Goal: Task Accomplishment & Management: Complete application form

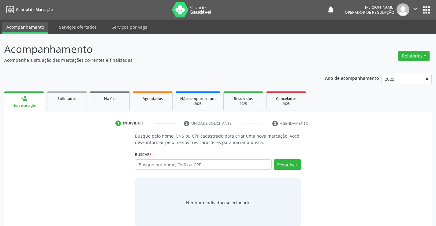
click at [170, 165] on input "text" at bounding box center [203, 165] width 137 height 10
type input "700007355346703"
click at [290, 167] on button "Pesquisar" at bounding box center [287, 165] width 27 height 10
type input "700007355346703"
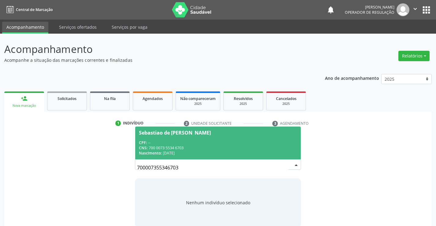
click at [153, 143] on div "CPF: --" at bounding box center [218, 142] width 158 height 5
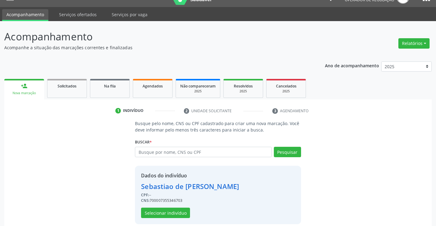
scroll to position [19, 0]
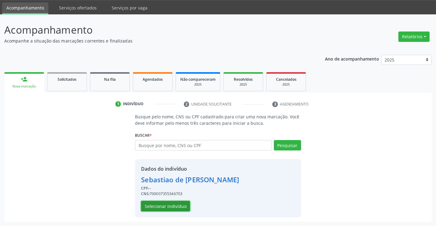
click at [174, 207] on button "Selecionar indivíduo" at bounding box center [165, 206] width 49 height 10
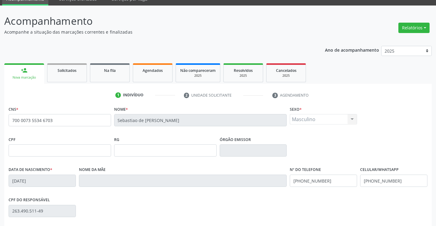
scroll to position [106, 0]
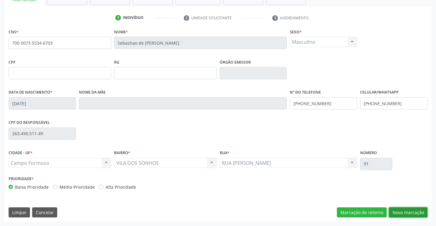
click at [422, 213] on button "Nova marcação" at bounding box center [408, 213] width 39 height 10
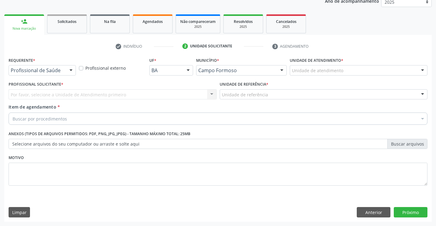
click at [70, 70] on div at bounding box center [70, 71] width 9 height 10
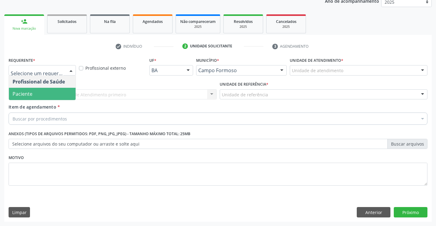
click at [50, 92] on span "Paciente" at bounding box center [42, 94] width 67 height 12
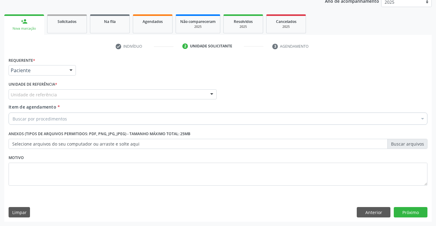
click at [94, 97] on div "Unidade de referência" at bounding box center [113, 94] width 208 height 10
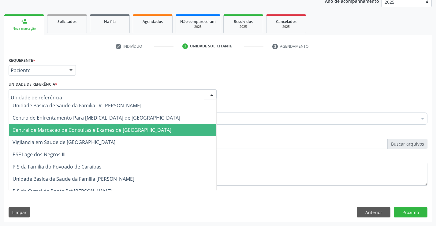
click at [99, 128] on span "Central de Marcacao de Consultas e Exames de [GEOGRAPHIC_DATA]" at bounding box center [92, 130] width 159 height 7
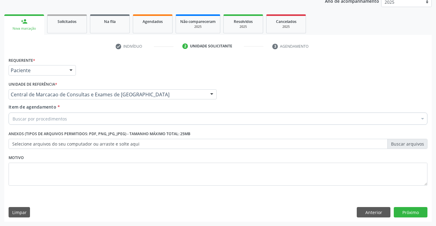
click at [106, 119] on div "Buscar por procedimentos" at bounding box center [218, 119] width 419 height 12
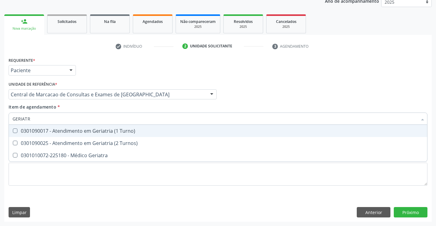
type input "GERIATRA"
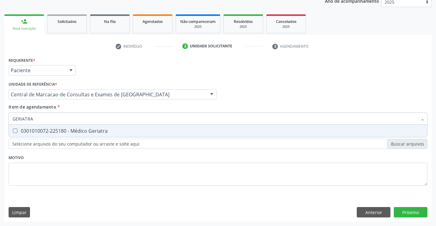
click at [96, 129] on div "0301010072-225180 - Médico Geriatra" at bounding box center [218, 131] width 411 height 5
checkbox Geriatra "true"
click at [405, 211] on div "Requerente * Paciente Profissional de Saúde Paciente Nenhum resultado encontrad…" at bounding box center [218, 139] width 428 height 166
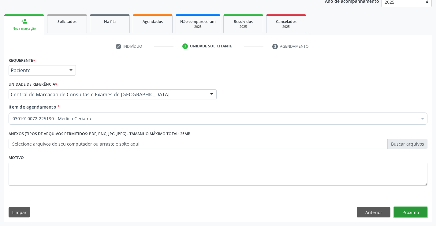
click at [408, 211] on button "Próximo" at bounding box center [411, 212] width 34 height 10
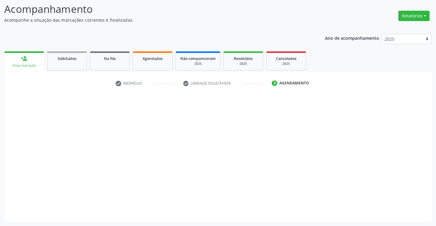
scroll to position [40, 0]
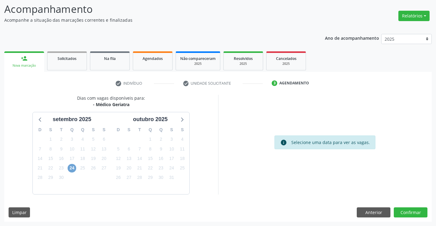
click at [70, 170] on span "24" at bounding box center [72, 168] width 9 height 9
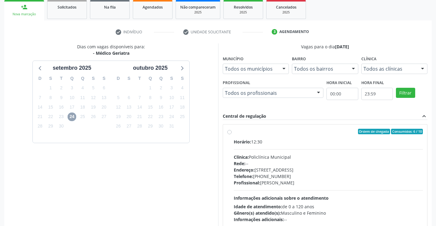
scroll to position [0, 0]
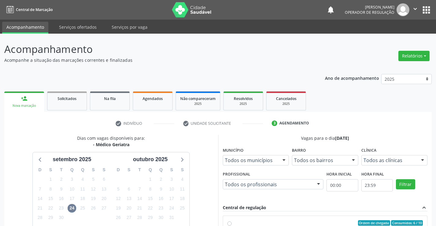
click at [20, 100] on link "person_add Nova marcação" at bounding box center [24, 102] width 40 height 21
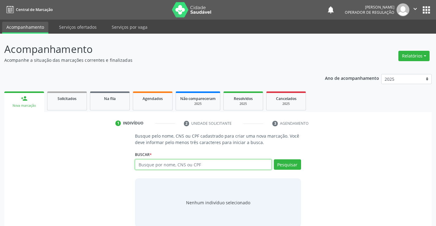
click at [168, 165] on input "text" at bounding box center [203, 165] width 137 height 10
type input "0"
type input "700005339262108"
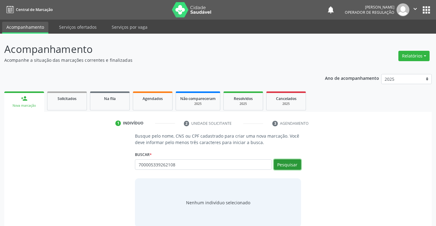
click at [284, 167] on button "Pesquisar" at bounding box center [287, 165] width 27 height 10
type input "700005339262108"
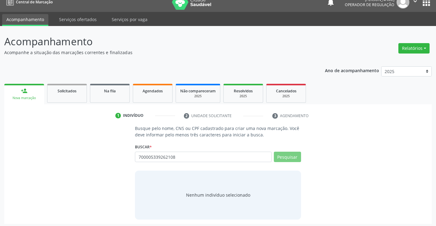
scroll to position [10, 0]
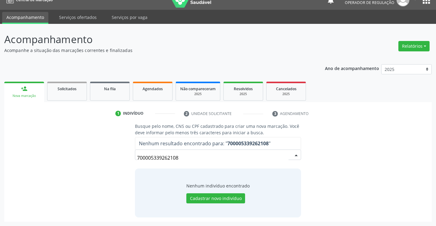
click at [215, 160] on input "700005339262108" at bounding box center [212, 158] width 151 height 12
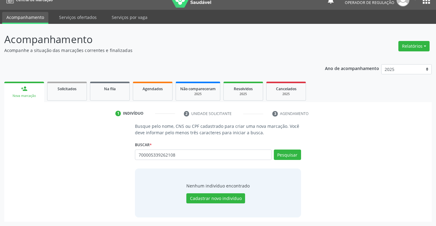
type input "700005339262108"
click at [289, 149] on div "Buscar * 7 Busque por nome, CNS ou CPF Nenhum resultado encontrado para: " 7 " …" at bounding box center [218, 152] width 166 height 24
click at [289, 153] on button "Pesquisar" at bounding box center [287, 155] width 27 height 10
click at [217, 200] on button "Cadastrar novo indivíduo" at bounding box center [216, 199] width 59 height 10
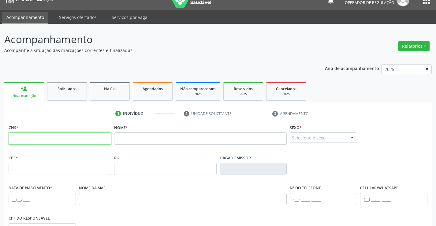
click at [53, 142] on input "text" at bounding box center [60, 139] width 103 height 12
type input "700 0053 3926 2108"
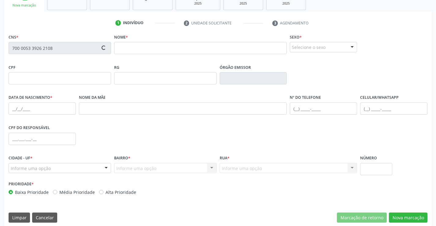
scroll to position [102, 0]
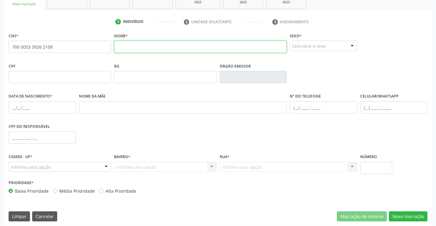
click at [156, 51] on input "text" at bounding box center [200, 47] width 173 height 12
type input "[PERSON_NAME]"
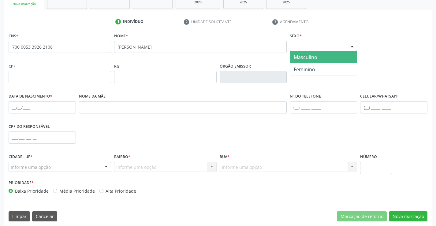
click at [341, 44] on div "Selecione o sexo" at bounding box center [323, 46] width 67 height 10
click at [308, 59] on span "Masculino" at bounding box center [306, 57] width 24 height 7
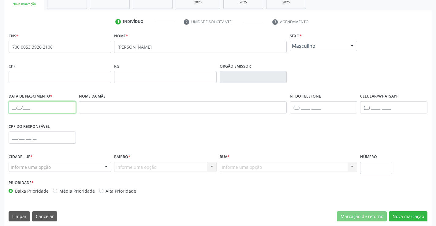
click at [17, 107] on input "text" at bounding box center [42, 107] width 67 height 12
type input "[DATE]"
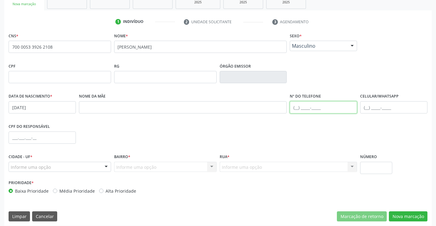
click at [300, 108] on input "text" at bounding box center [323, 107] width 67 height 12
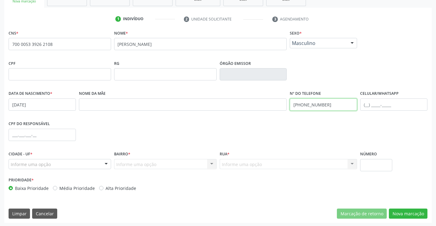
scroll to position [106, 0]
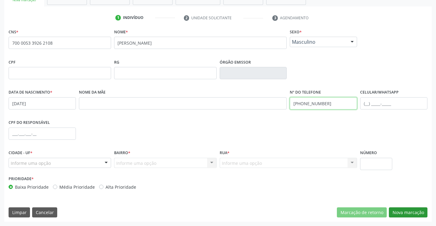
type input "[PHONE_NUMBER]"
click at [405, 214] on button "Nova marcação" at bounding box center [408, 213] width 39 height 10
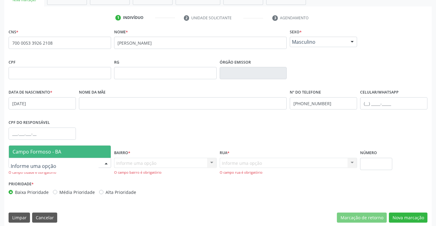
click at [61, 150] on span "Campo Formoso - BA" at bounding box center [60, 152] width 102 height 12
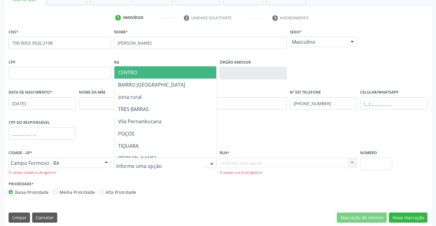
click at [168, 162] on div at bounding box center [165, 163] width 103 height 10
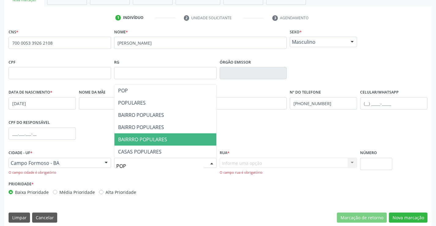
type input "POPU"
click at [157, 139] on span "BAIRRRO POPULARES" at bounding box center [142, 139] width 49 height 7
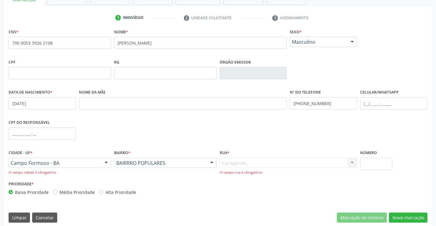
click at [242, 163] on div "Carregando... Nenhum resultado encontrado para: " " Nenhuma opção encontrada. D…" at bounding box center [289, 166] width 138 height 17
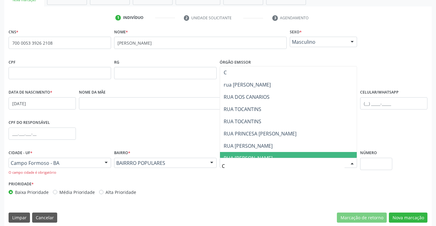
type input "CA"
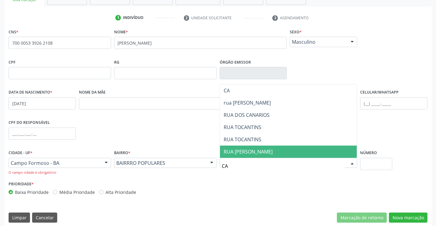
click at [273, 152] on span "RUA [PERSON_NAME]" at bounding box center [248, 152] width 49 height 7
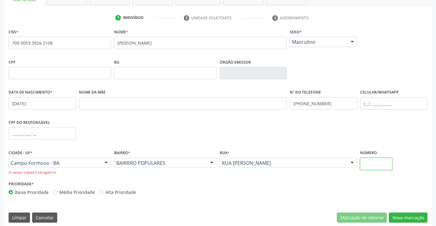
click at [365, 164] on input "text" at bounding box center [377, 164] width 32 height 12
type input "53"
click at [409, 218] on button "Nova marcação" at bounding box center [408, 218] width 39 height 10
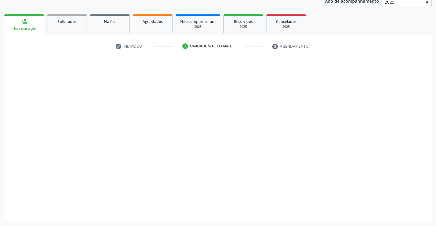
scroll to position [77, 0]
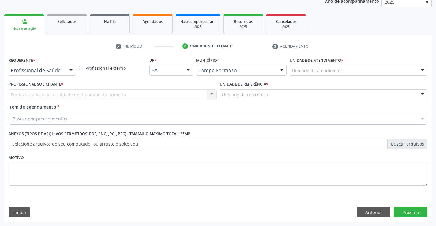
click at [66, 63] on div "Requerente * Profissional de Saúde Profissional de Saúde Paciente Nenhum result…" at bounding box center [42, 66] width 67 height 20
click at [65, 71] on div "Profissional de Saúde Profissional de Saúde Paciente Nenhum resultado encontrad…" at bounding box center [42, 70] width 67 height 10
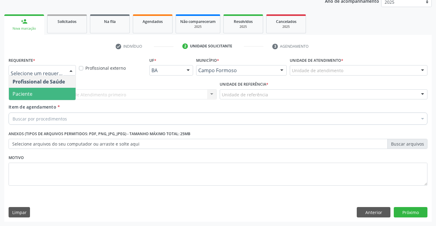
drag, startPoint x: 42, startPoint y: 97, endPoint x: 62, endPoint y: 95, distance: 20.6
click at [42, 97] on span "Paciente" at bounding box center [42, 94] width 67 height 12
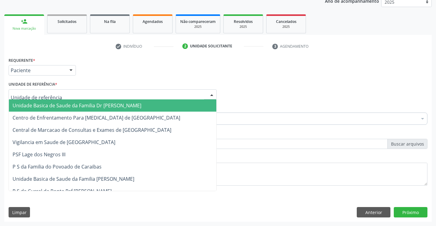
click at [92, 90] on div at bounding box center [113, 94] width 208 height 10
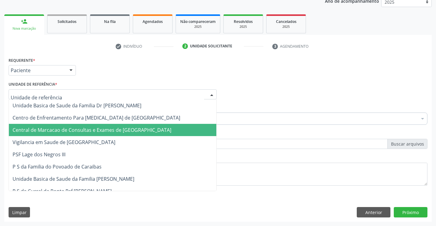
click at [102, 129] on span "Central de Marcacao de Consultas e Exames de [GEOGRAPHIC_DATA]" at bounding box center [92, 130] width 159 height 7
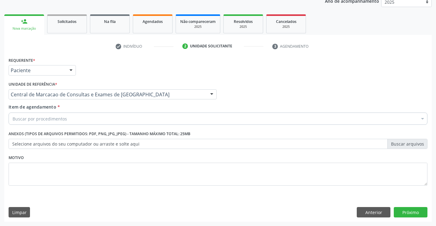
click at [118, 120] on div "Buscar por procedimentos" at bounding box center [218, 119] width 419 height 12
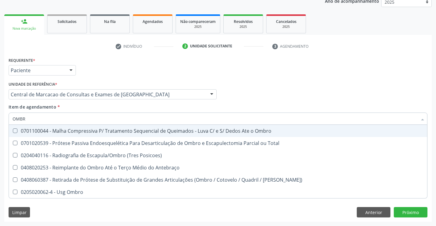
type input "OMBRO"
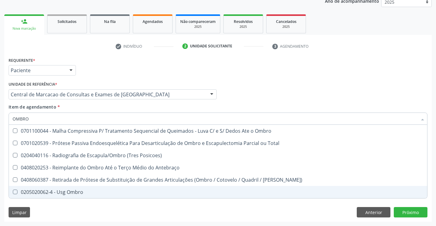
click at [90, 194] on div "0205020062-4 - Usg Ombro" at bounding box center [218, 192] width 411 height 5
checkbox Ombro "true"
click at [406, 208] on div "Requerente * Paciente Profissional de Saúde Paciente Nenhum resultado encontrad…" at bounding box center [218, 139] width 428 height 166
checkbox Total "true"
checkbox Ombro "false"
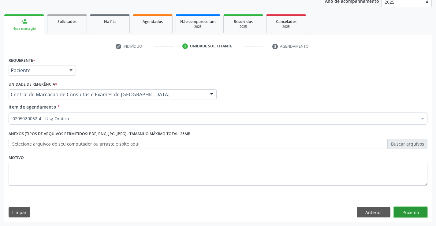
click at [413, 211] on button "Próximo" at bounding box center [411, 212] width 34 height 10
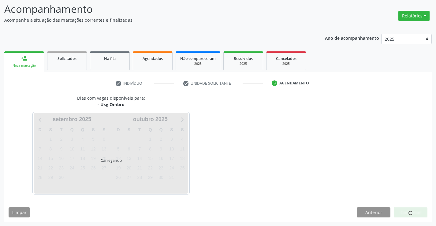
scroll to position [40, 0]
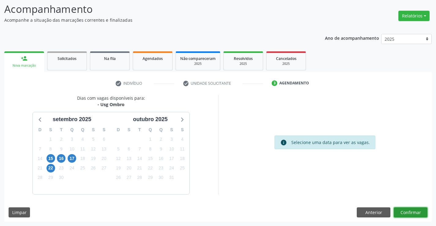
click at [414, 212] on button "Confirmar" at bounding box center [411, 213] width 34 height 10
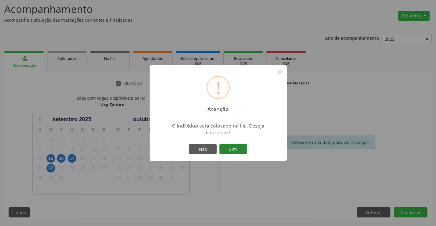
click at [242, 149] on button "Sim" at bounding box center [234, 149] width 28 height 10
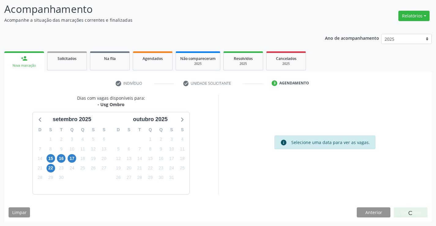
scroll to position [0, 0]
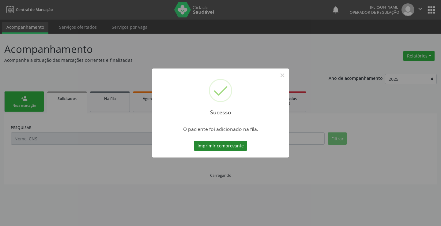
click at [239, 146] on button "Imprimir comprovante" at bounding box center [220, 146] width 53 height 10
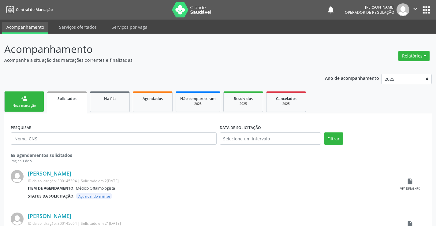
click at [21, 97] on div "person_add" at bounding box center [24, 98] width 7 height 7
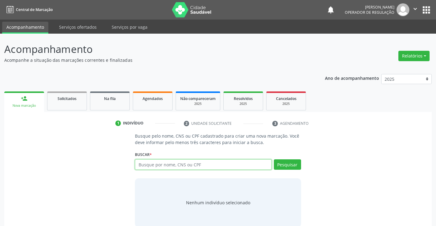
click at [175, 167] on input "text" at bounding box center [203, 165] width 137 height 10
type input "706209580539164"
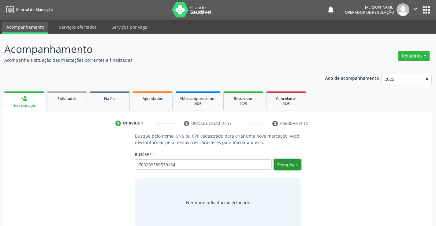
click at [289, 167] on button "Pesquisar" at bounding box center [287, 165] width 27 height 10
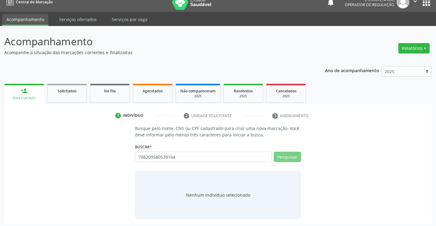
scroll to position [10, 0]
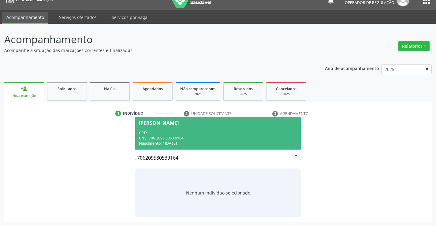
click at [155, 134] on div "CPF: --" at bounding box center [218, 132] width 158 height 5
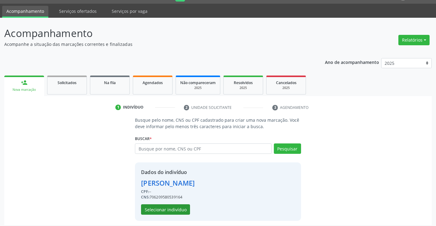
scroll to position [19, 0]
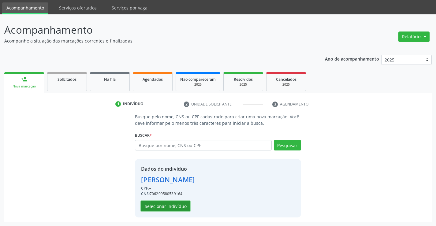
click at [173, 209] on button "Selecionar indivíduo" at bounding box center [165, 206] width 49 height 10
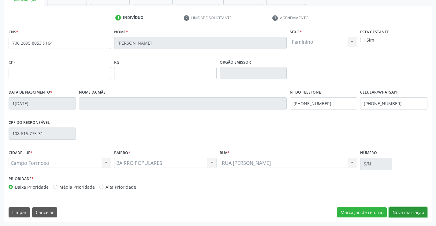
click at [400, 215] on button "Nova marcação" at bounding box center [408, 213] width 39 height 10
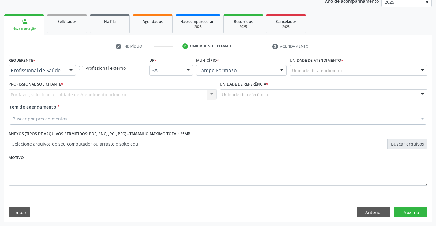
scroll to position [77, 0]
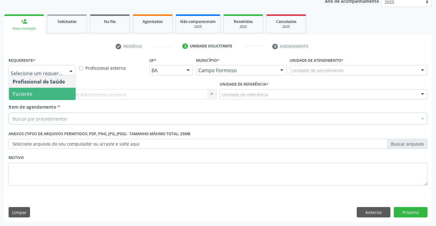
click at [42, 88] on span "Paciente" at bounding box center [42, 94] width 67 height 12
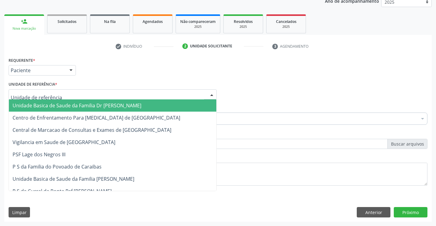
click at [81, 93] on div at bounding box center [113, 94] width 208 height 10
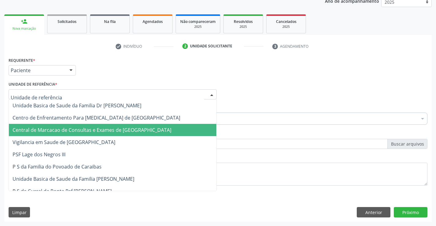
click at [87, 129] on span "Central de Marcacao de Consultas e Exames de [GEOGRAPHIC_DATA]" at bounding box center [92, 130] width 159 height 7
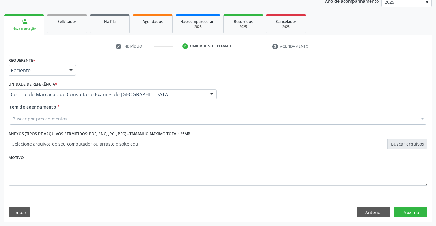
click at [91, 119] on div "Buscar por procedimentos" at bounding box center [218, 119] width 419 height 12
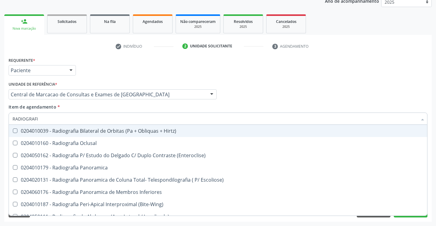
type input "RADIOGRAFIA"
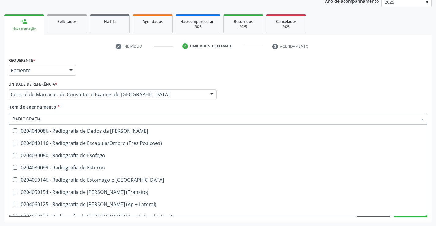
scroll to position [459, 0]
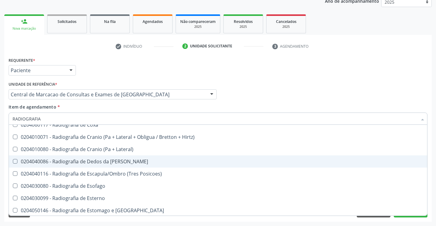
click at [110, 161] on div "0204040086 - Radiografia de Dedos da [PERSON_NAME]" at bounding box center [218, 161] width 411 height 5
checkbox Mao "true"
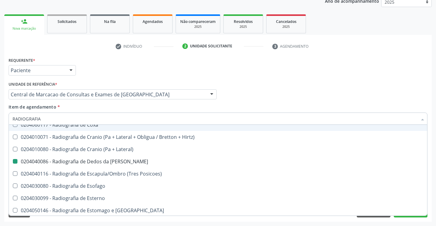
click at [249, 104] on div "Item de agendamento * RADIOGRAFIA Desfazer seleção 0204010039 - Radiografia Bil…" at bounding box center [218, 113] width 419 height 19
checkbox Oclusal "true"
checkbox Mao "false"
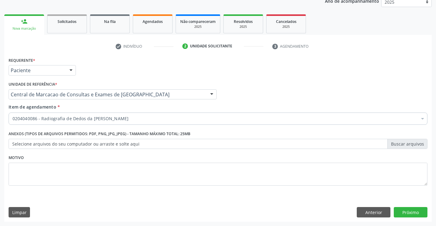
scroll to position [0, 0]
click at [396, 209] on button "Próximo" at bounding box center [411, 212] width 34 height 10
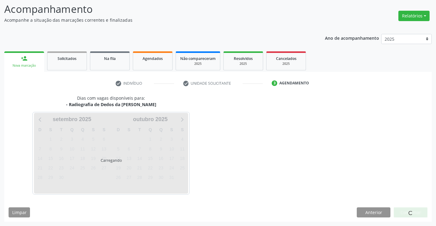
scroll to position [58, 0]
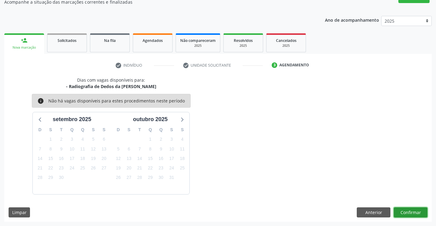
click at [417, 212] on button "Confirmar" at bounding box center [411, 213] width 34 height 10
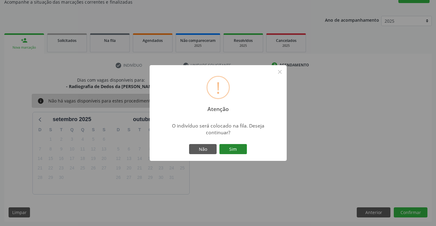
click at [236, 146] on button "Sim" at bounding box center [234, 149] width 28 height 10
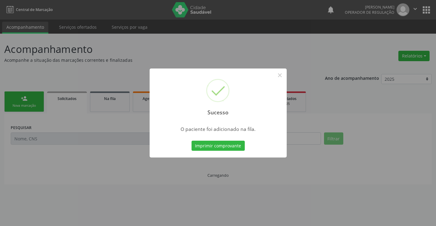
scroll to position [0, 0]
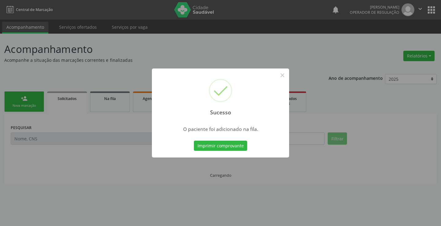
click at [236, 146] on button "Imprimir comprovante" at bounding box center [220, 146] width 53 height 10
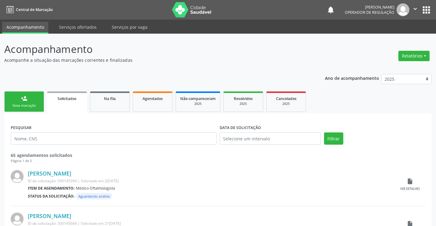
click at [24, 102] on div "person_add" at bounding box center [24, 98] width 7 height 7
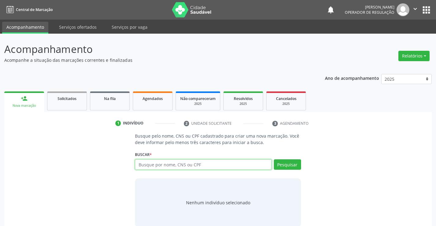
click at [158, 164] on input "text" at bounding box center [203, 165] width 137 height 10
click at [159, 166] on input "text" at bounding box center [203, 165] width 137 height 10
type input "706206010421367"
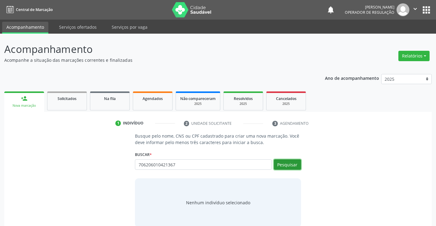
click at [281, 163] on button "Pesquisar" at bounding box center [287, 165] width 27 height 10
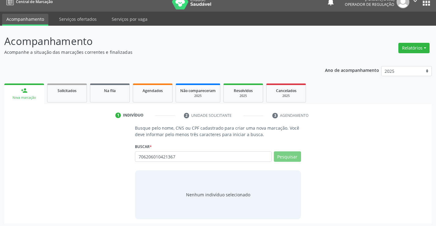
scroll to position [10, 0]
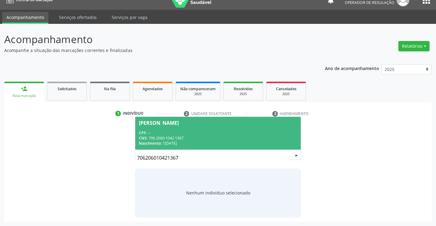
click at [187, 142] on div "Nascimento: 10[DATE]" at bounding box center [218, 143] width 158 height 5
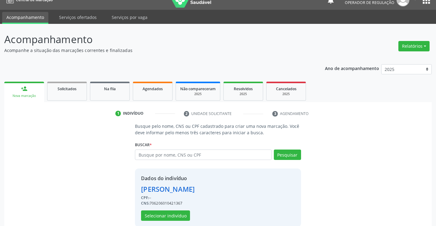
scroll to position [19, 0]
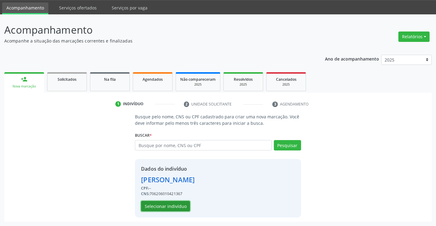
click at [152, 204] on button "Selecionar indivíduo" at bounding box center [165, 206] width 49 height 10
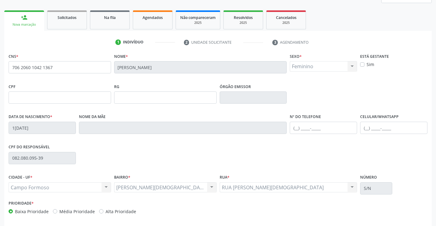
scroll to position [106, 0]
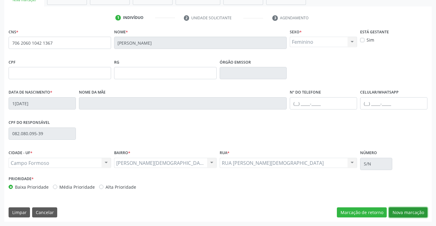
click at [415, 215] on button "Nova marcação" at bounding box center [408, 213] width 39 height 10
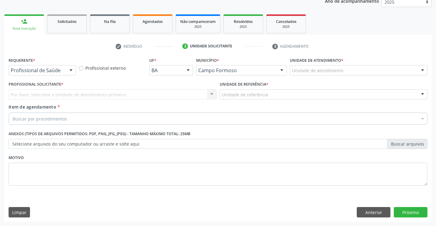
scroll to position [77, 0]
click at [72, 70] on div at bounding box center [70, 71] width 9 height 10
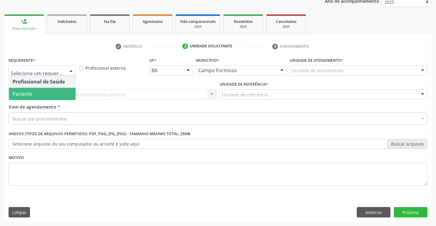
click at [55, 96] on span "Paciente" at bounding box center [42, 94] width 67 height 12
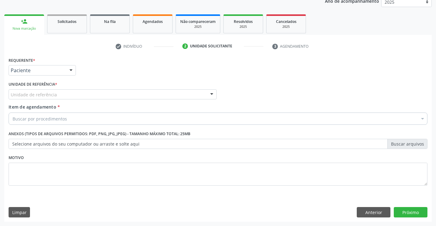
click at [99, 96] on div "Unidade de referência" at bounding box center [113, 94] width 208 height 10
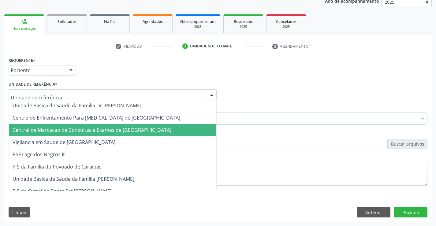
click at [101, 125] on span "Central de Marcacao de Consultas e Exames de [GEOGRAPHIC_DATA]" at bounding box center [113, 130] width 208 height 12
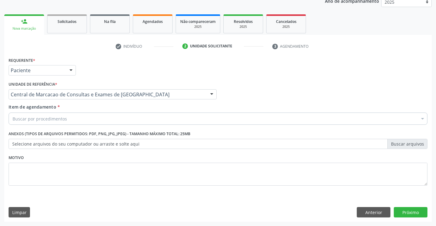
click at [213, 117] on div "Buscar por procedimentos" at bounding box center [218, 119] width 419 height 12
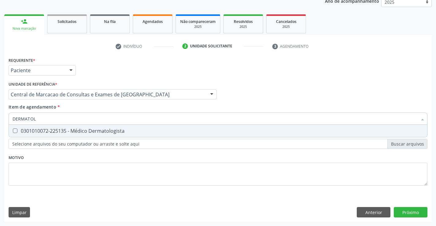
type input "DERMATOLO"
drag, startPoint x: 186, startPoint y: 133, endPoint x: 216, endPoint y: 139, distance: 31.2
click at [186, 133] on div "0301010072-225135 - Médico Dermatologista" at bounding box center [218, 131] width 411 height 5
checkbox Dermatologista "true"
click at [405, 211] on div "Requerente * Paciente Profissional de Saúde Paciente Nenhum resultado encontrad…" at bounding box center [218, 139] width 428 height 166
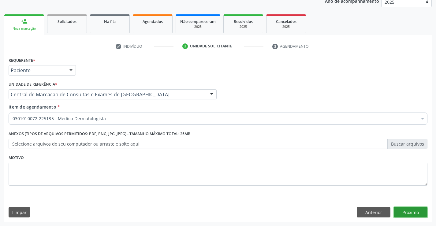
click at [409, 210] on button "Próximo" at bounding box center [411, 212] width 34 height 10
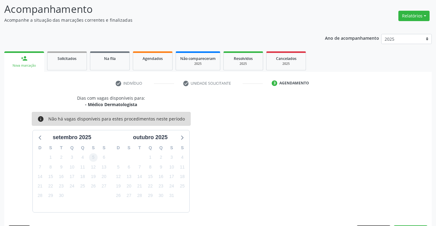
scroll to position [58, 0]
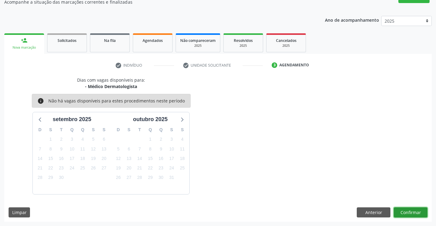
click at [420, 210] on button "Confirmar" at bounding box center [411, 213] width 34 height 10
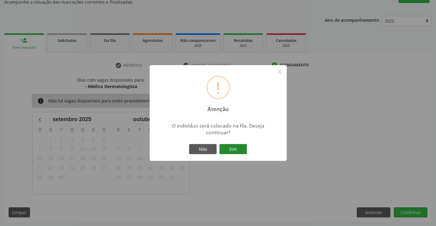
click at [232, 146] on button "Sim" at bounding box center [234, 149] width 28 height 10
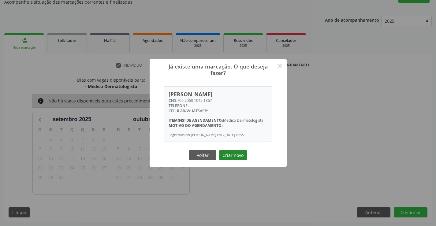
click at [233, 154] on button "Criar novo" at bounding box center [233, 155] width 28 height 10
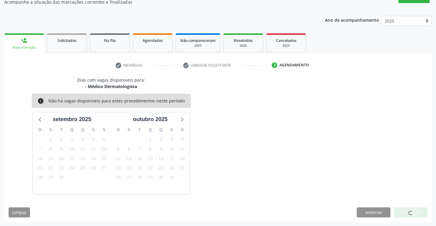
scroll to position [0, 0]
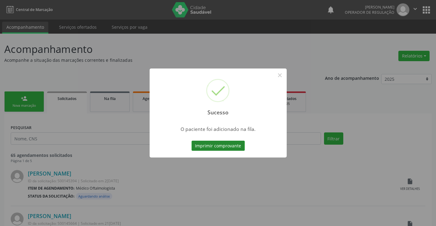
click at [223, 145] on button "Imprimir comprovante" at bounding box center [218, 146] width 53 height 10
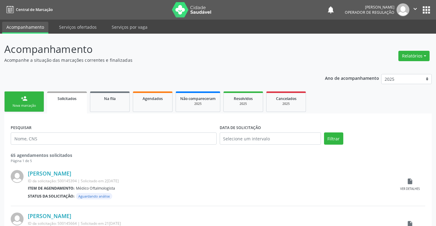
click at [28, 97] on link "person_add Nova marcação" at bounding box center [24, 102] width 40 height 21
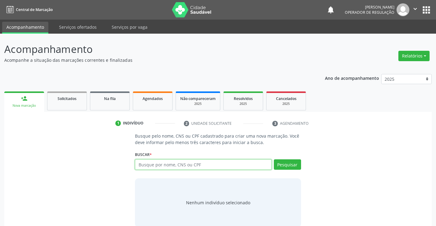
click at [168, 169] on input "text" at bounding box center [203, 165] width 137 height 10
paste input "706 2060 1042 1367"
type input "706 2060 1042 1367"
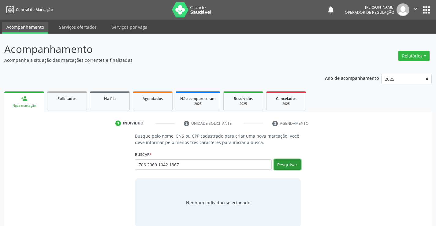
click at [285, 166] on button "Pesquisar" at bounding box center [287, 165] width 27 height 10
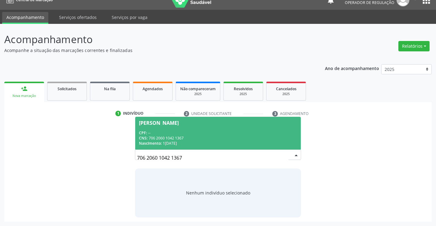
click at [196, 135] on div "CPF: --" at bounding box center [218, 132] width 158 height 5
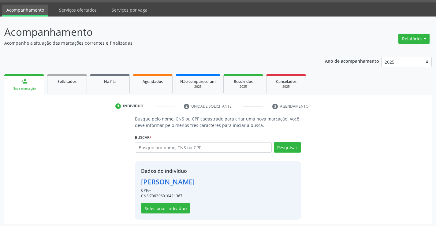
scroll to position [19, 0]
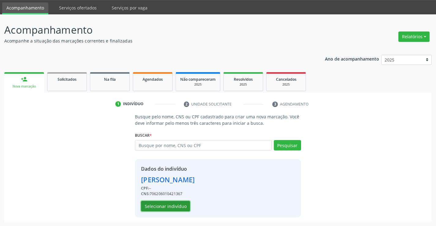
click at [173, 208] on button "Selecionar indivíduo" at bounding box center [165, 206] width 49 height 10
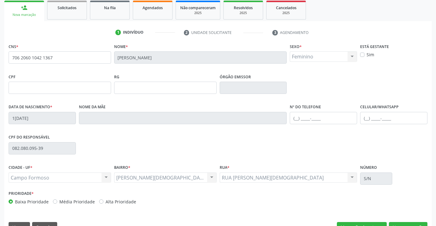
scroll to position [106, 0]
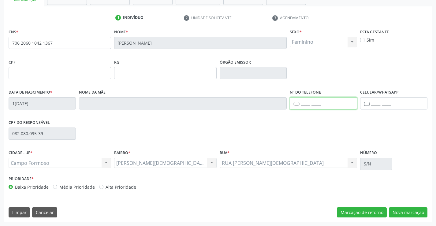
click at [292, 106] on input "text" at bounding box center [323, 103] width 67 height 12
type input "[PHONE_NUMBER]"
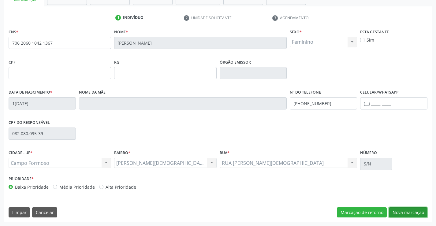
click at [411, 213] on button "Nova marcação" at bounding box center [408, 213] width 39 height 10
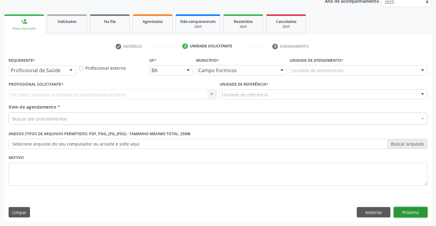
click at [410, 212] on button "Próximo" at bounding box center [411, 212] width 34 height 10
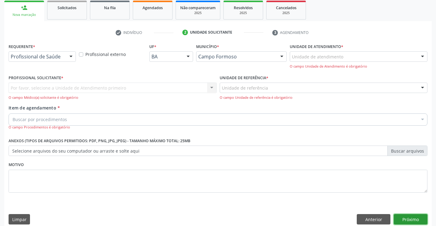
scroll to position [98, 0]
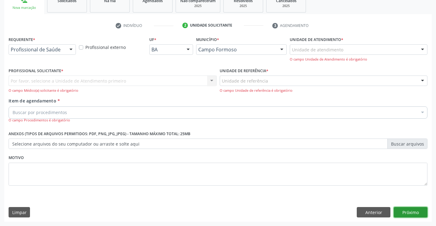
click at [404, 216] on button "Próximo" at bounding box center [411, 212] width 34 height 10
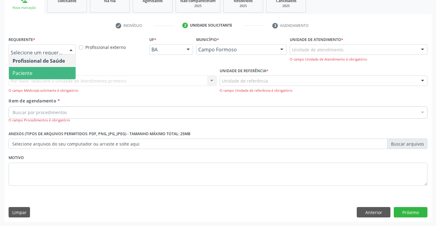
click at [36, 74] on span "Paciente" at bounding box center [42, 73] width 67 height 12
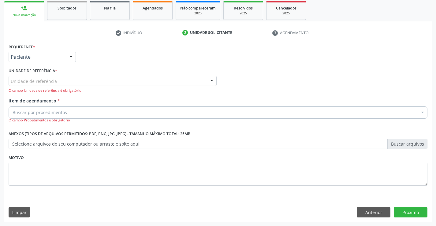
scroll to position [91, 0]
click at [100, 79] on div "Unidade de referência" at bounding box center [113, 81] width 208 height 10
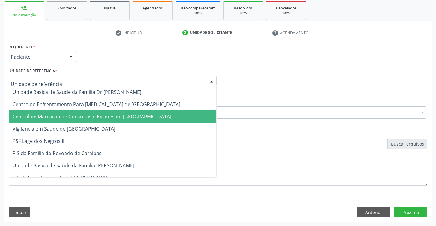
click at [114, 116] on span "Central de Marcacao de Consultas e Exames de [GEOGRAPHIC_DATA]" at bounding box center [92, 116] width 159 height 7
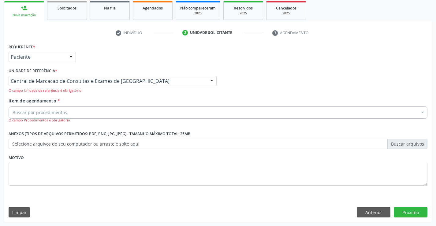
click at [131, 107] on div "Buscar por procedimentos" at bounding box center [218, 113] width 419 height 12
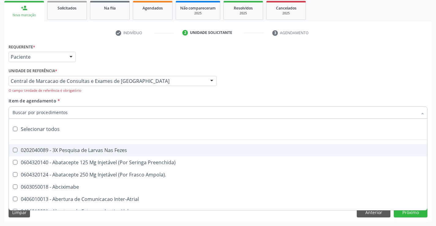
click at [72, 149] on div "0202040089 - 3X Pesquisa de Larvas Nas Fezes" at bounding box center [251, 150] width 477 height 5
checkbox Fezes "true"
drag, startPoint x: 287, startPoint y: 91, endPoint x: 386, endPoint y: 142, distance: 111.4
click at [289, 90] on div "Profissional Solicitante Por favor, selecione a Unidade de Atendimento primeiro…" at bounding box center [218, 81] width 422 height 31
checkbox Preenchida\) "true"
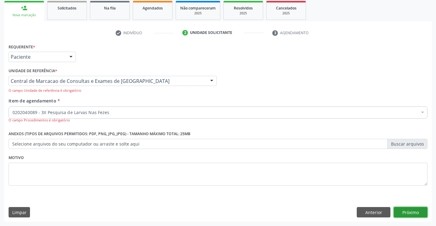
click at [411, 211] on button "Próximo" at bounding box center [411, 212] width 34 height 10
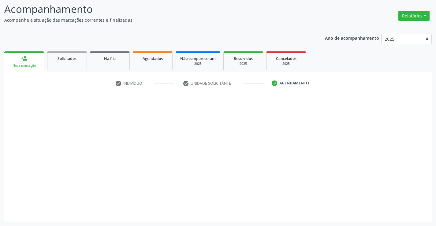
scroll to position [40, 0]
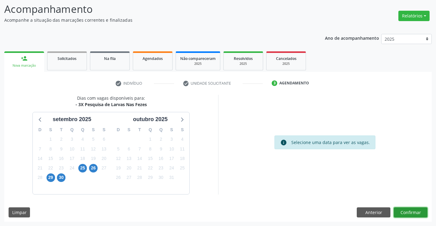
click at [415, 209] on button "Confirmar" at bounding box center [411, 213] width 34 height 10
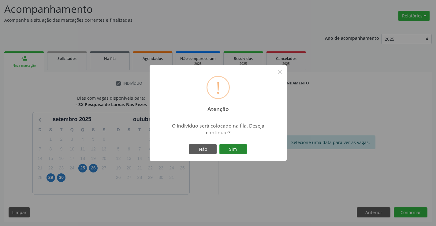
click at [238, 153] on button "Sim" at bounding box center [234, 149] width 28 height 10
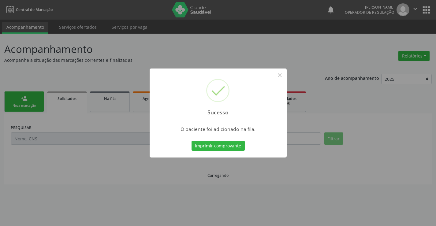
scroll to position [0, 0]
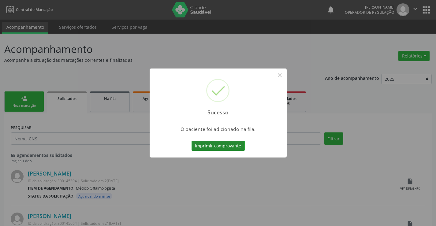
click at [227, 147] on button "Imprimir comprovante" at bounding box center [218, 146] width 53 height 10
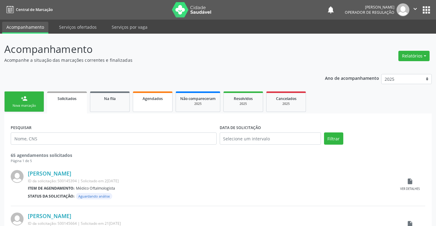
click at [154, 100] on span "Agendados" at bounding box center [153, 98] width 20 height 5
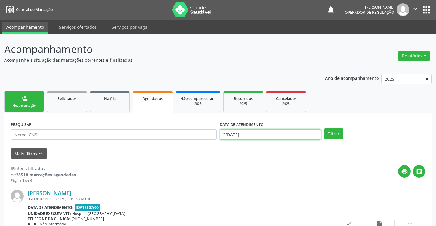
click at [248, 136] on input "2[DATE]" at bounding box center [270, 135] width 101 height 10
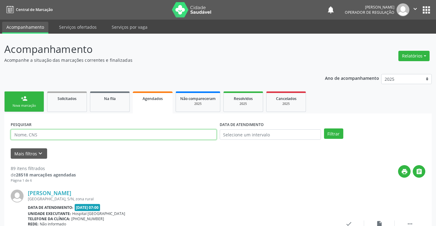
click at [188, 138] on input "text" at bounding box center [114, 135] width 206 height 10
type input "700007355346703"
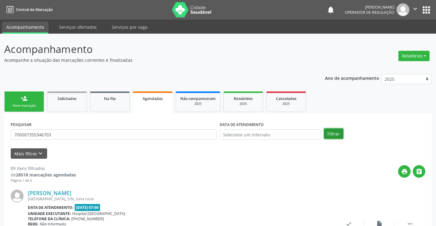
click at [336, 137] on button "Filtrar" at bounding box center [333, 134] width 19 height 10
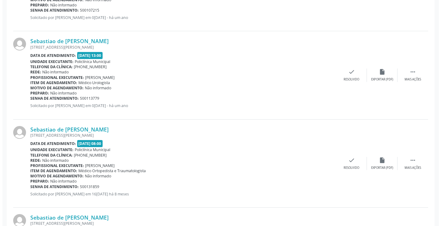
scroll to position [674, 0]
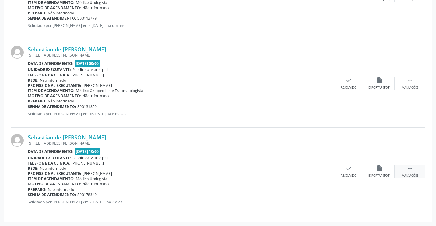
click at [406, 168] on div " Mais ações" at bounding box center [410, 171] width 31 height 13
click at [315, 170] on icon "cancel" at bounding box center [318, 168] width 7 height 7
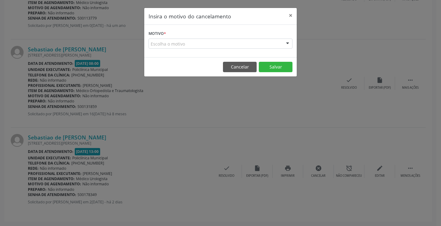
click at [243, 42] on div "Escolha o motivo" at bounding box center [221, 44] width 144 height 10
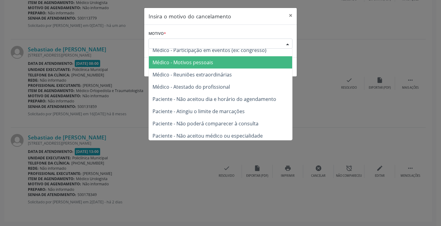
scroll to position [31, 0]
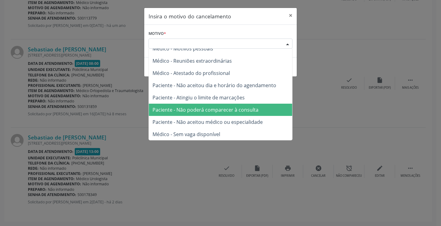
click at [209, 108] on span "Paciente - Não poderá comparecer à consulta" at bounding box center [206, 110] width 106 height 7
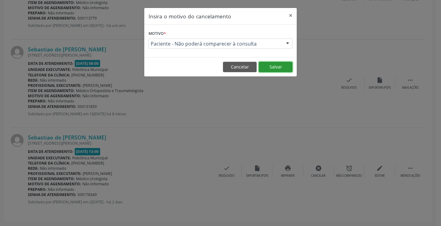
click at [275, 66] on button "Salvar" at bounding box center [276, 67] width 34 height 10
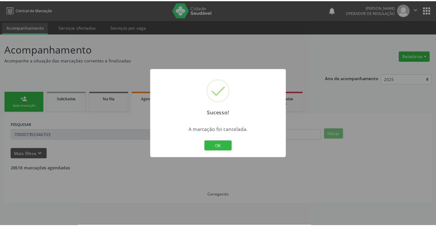
scroll to position [0, 0]
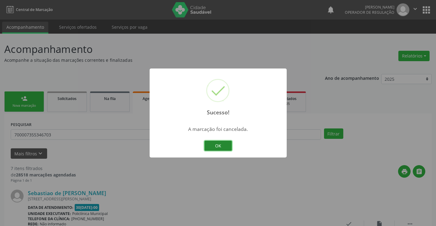
click at [227, 141] on button "OK" at bounding box center [219, 146] width 28 height 10
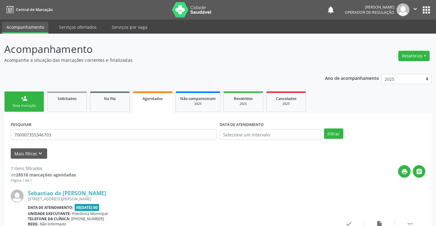
click at [28, 100] on link "person_add Nova marcação" at bounding box center [24, 102] width 40 height 21
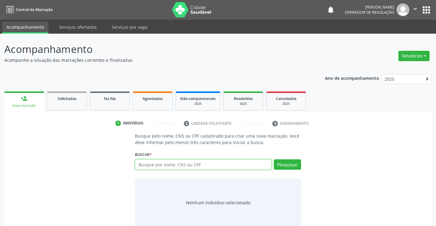
click at [185, 167] on input "text" at bounding box center [203, 165] width 137 height 10
type input "708603044664580"
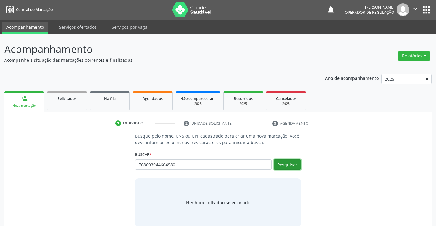
click at [284, 163] on button "Pesquisar" at bounding box center [287, 165] width 27 height 10
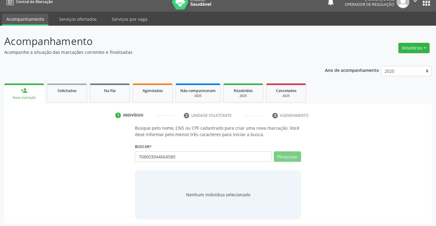
scroll to position [10, 0]
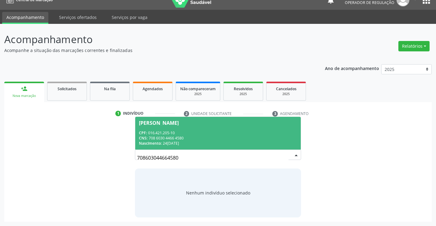
click at [173, 136] on div "CNS: 708 6030 4466 4580" at bounding box center [218, 138] width 158 height 5
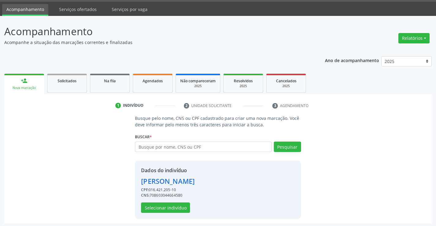
scroll to position [19, 0]
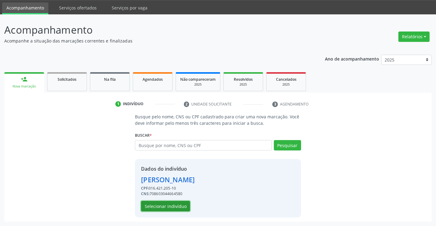
click at [169, 210] on button "Selecionar indivíduo" at bounding box center [165, 206] width 49 height 10
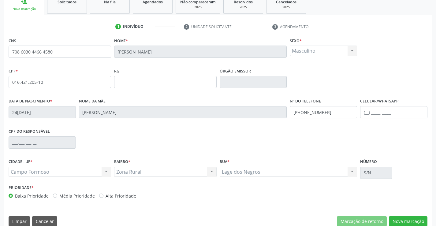
scroll to position [106, 0]
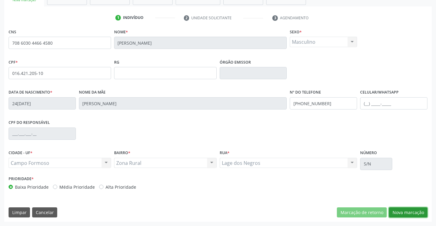
click at [413, 216] on button "Nova marcação" at bounding box center [408, 213] width 39 height 10
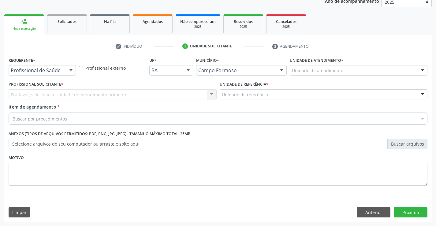
scroll to position [77, 0]
click at [72, 72] on div at bounding box center [70, 71] width 9 height 10
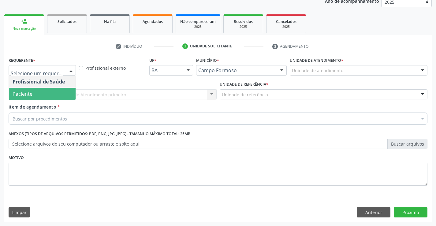
click at [62, 98] on span "Paciente" at bounding box center [42, 94] width 67 height 12
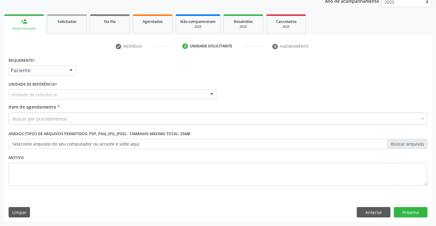
click at [98, 92] on div "Unidade de referência" at bounding box center [113, 94] width 208 height 10
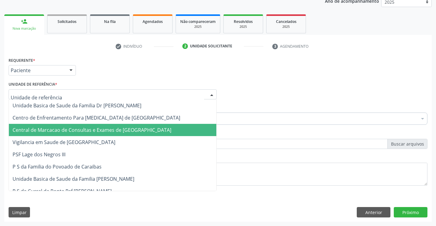
click at [114, 127] on span "Central de Marcacao de Consultas e Exames de [GEOGRAPHIC_DATA]" at bounding box center [92, 130] width 159 height 7
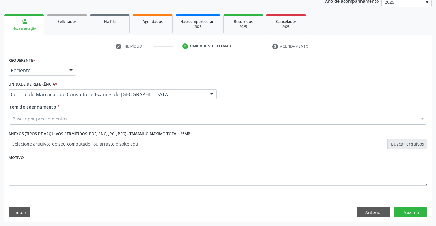
click at [118, 120] on div "Buscar por procedimentos" at bounding box center [218, 119] width 419 height 12
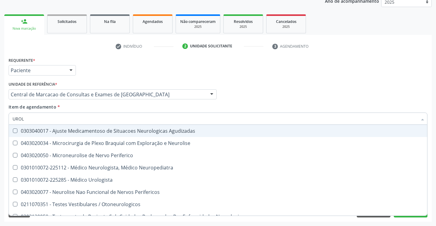
type input "UROLO"
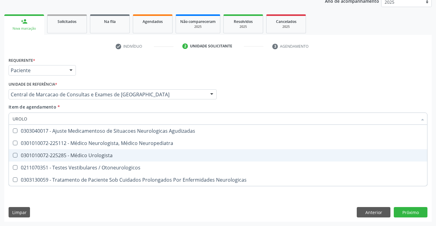
click at [89, 155] on div "0301010072-225285 - Médico Urologista" at bounding box center [218, 155] width 411 height 5
checkbox Urologista "true"
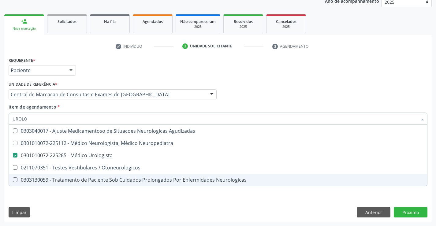
click at [399, 207] on div "Requerente * Paciente Profissional de Saúde Paciente Nenhum resultado encontrad…" at bounding box center [218, 139] width 428 height 166
checkbox Neuropediatra "true"
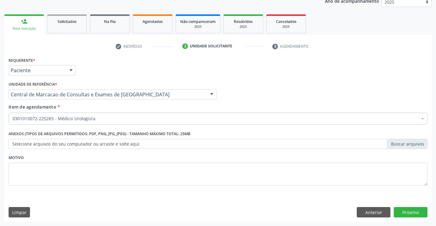
scroll to position [0, 0]
click at [401, 212] on button "Próximo" at bounding box center [411, 212] width 34 height 10
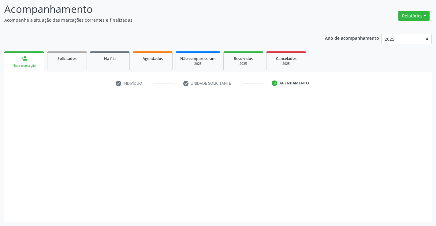
scroll to position [40, 0]
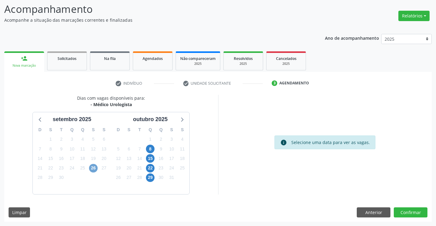
click at [96, 168] on span "26" at bounding box center [93, 168] width 9 height 9
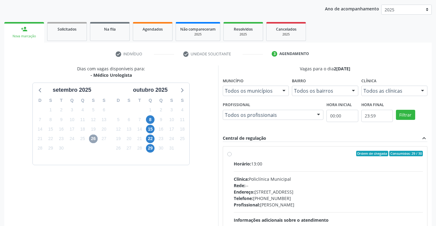
scroll to position [129, 0]
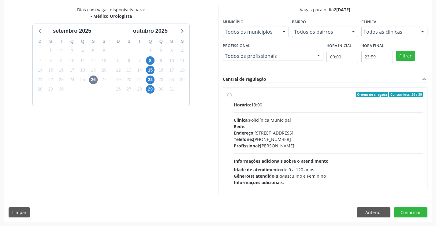
click at [328, 149] on div "Horário: 13:00 Clínica: Policlínica Municipal Rede: -- [GEOGRAPHIC_DATA]: [STRE…" at bounding box center [329, 144] width 190 height 84
radio input "true"
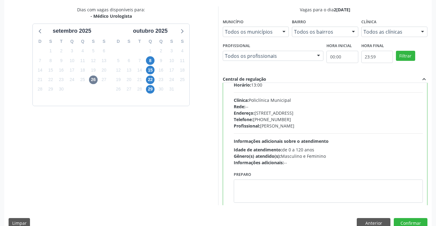
scroll to position [30, 0]
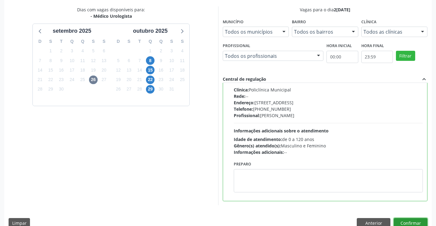
click at [420, 223] on button "Confirmar" at bounding box center [411, 223] width 34 height 10
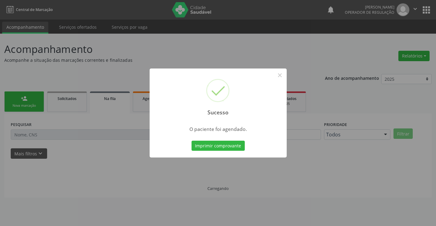
scroll to position [0, 0]
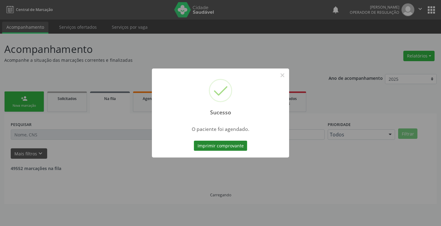
click at [225, 144] on button "Imprimir comprovante" at bounding box center [220, 146] width 53 height 10
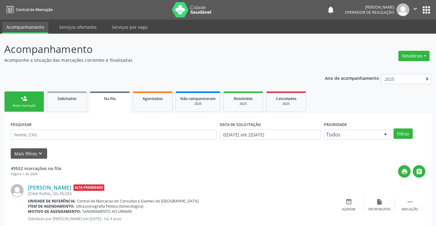
click at [39, 101] on link "person_add Nova marcação" at bounding box center [24, 102] width 40 height 21
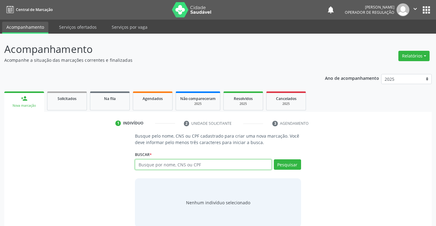
click at [221, 169] on input "text" at bounding box center [203, 165] width 137 height 10
click at [187, 167] on input "text" at bounding box center [203, 165] width 137 height 10
type input "706805214218326"
click at [288, 159] on div "Buscar * Busque por nome, CNS ou CPF Nenhum resultado encontrado para: " " Não …" at bounding box center [218, 162] width 166 height 24
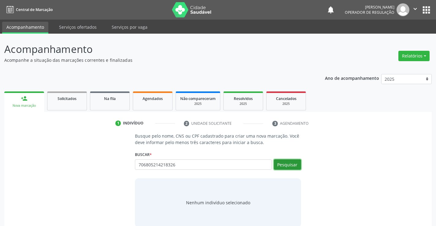
click at [282, 167] on button "Pesquisar" at bounding box center [287, 165] width 27 height 10
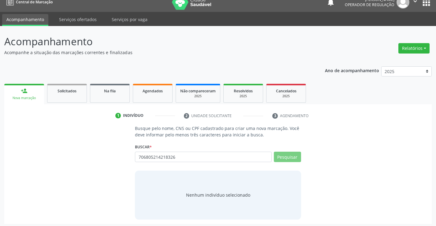
scroll to position [10, 0]
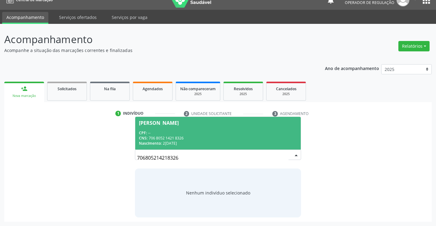
click at [189, 138] on div "CNS: 706 8052 1421 8326" at bounding box center [218, 138] width 158 height 5
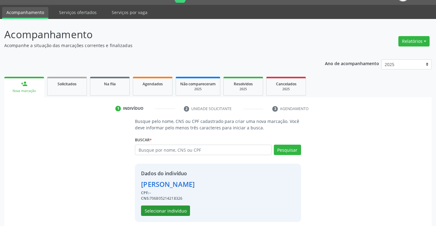
scroll to position [19, 0]
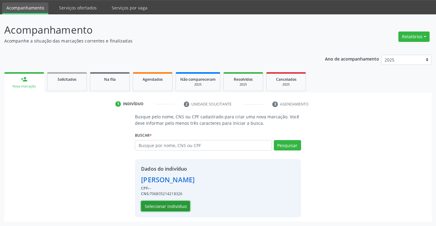
click at [159, 206] on button "Selecionar indivíduo" at bounding box center [165, 206] width 49 height 10
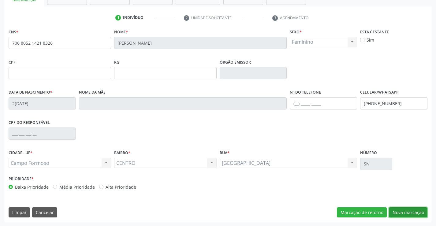
click at [418, 210] on button "Nova marcação" at bounding box center [408, 213] width 39 height 10
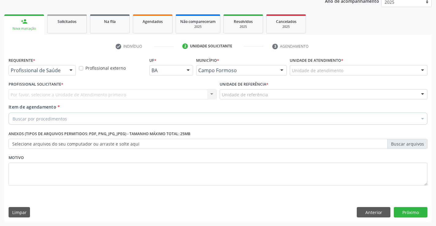
scroll to position [77, 0]
click at [57, 74] on div "Profissional de Saúde" at bounding box center [42, 70] width 67 height 10
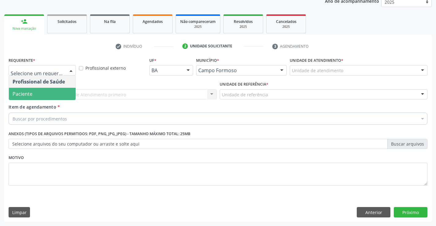
click at [48, 96] on span "Paciente" at bounding box center [42, 94] width 67 height 12
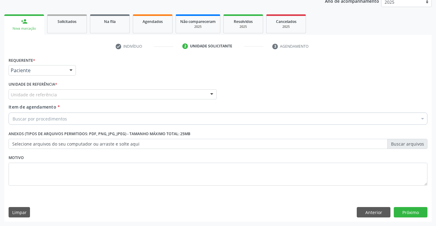
click at [81, 95] on div "Unidade de referência" at bounding box center [113, 94] width 208 height 10
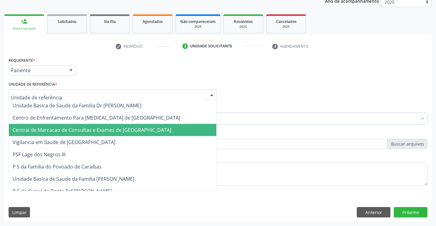
click at [86, 133] on span "Central de Marcacao de Consultas e Exames de [GEOGRAPHIC_DATA]" at bounding box center [92, 130] width 159 height 7
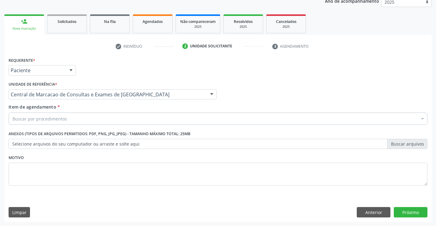
click at [106, 124] on div "Buscar por procedimentos" at bounding box center [218, 119] width 419 height 12
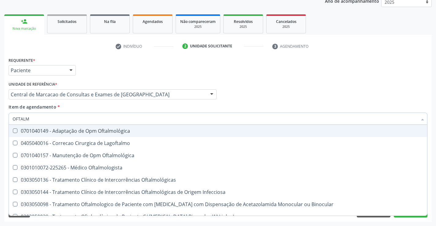
type input "OFTALMO"
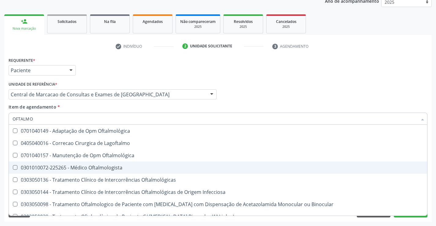
click at [90, 165] on div "0301010072-225265 - Médico Oftalmologista" at bounding box center [218, 167] width 411 height 5
checkbox Oftalmologista "true"
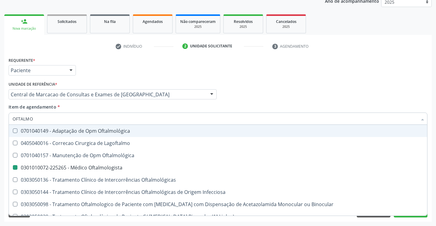
click at [243, 96] on div "Profissional Solicitante Por favor, selecione a Unidade de Atendimento primeiro…" at bounding box center [218, 92] width 422 height 24
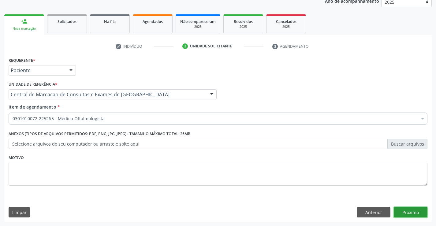
click at [396, 210] on button "Próximo" at bounding box center [411, 212] width 34 height 10
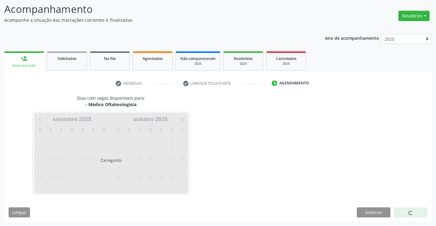
scroll to position [58, 0]
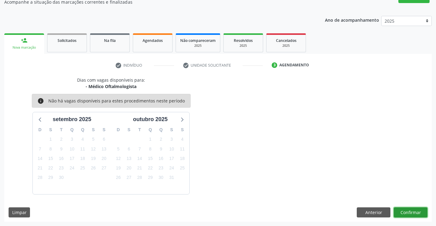
click at [403, 211] on button "Confirmar" at bounding box center [411, 213] width 34 height 10
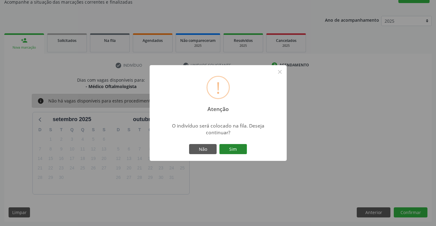
click at [238, 152] on button "Sim" at bounding box center [234, 149] width 28 height 10
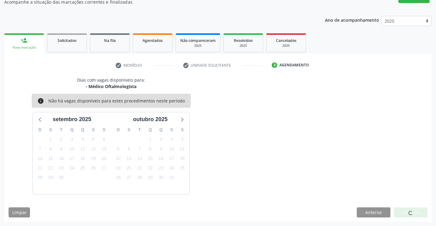
scroll to position [0, 0]
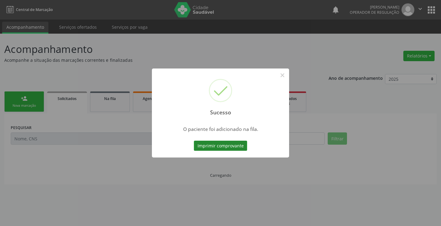
click at [228, 149] on button "Imprimir comprovante" at bounding box center [220, 146] width 53 height 10
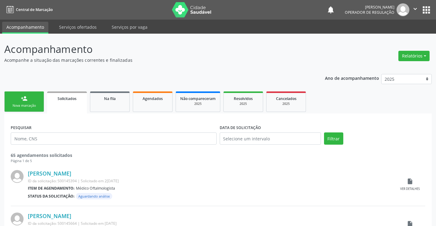
click at [40, 98] on link "person_add Nova marcação" at bounding box center [24, 102] width 40 height 21
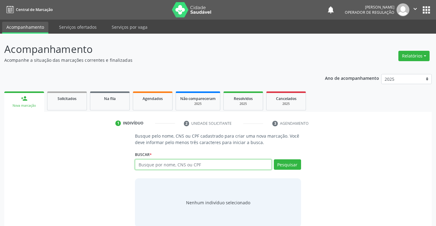
click at [232, 165] on input "text" at bounding box center [203, 165] width 137 height 10
type input "702404062176820"
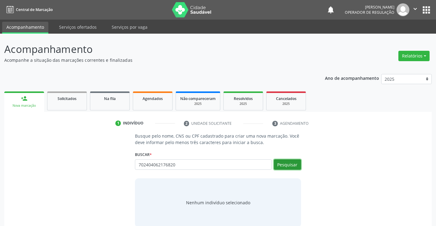
click at [291, 167] on button "Pesquisar" at bounding box center [287, 165] width 27 height 10
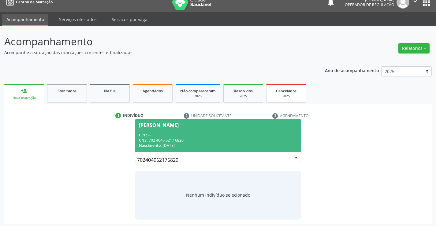
scroll to position [10, 0]
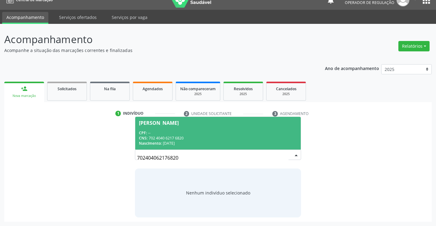
click at [186, 130] on div "CPF: --" at bounding box center [218, 132] width 158 height 5
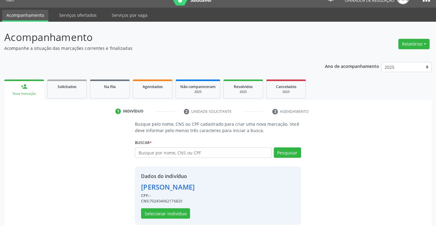
scroll to position [19, 0]
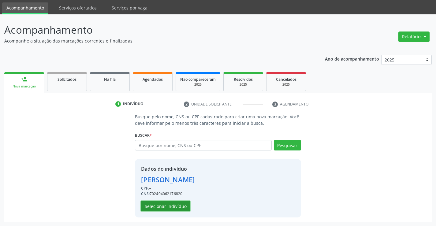
click at [157, 203] on button "Selecionar indivíduo" at bounding box center [165, 206] width 49 height 10
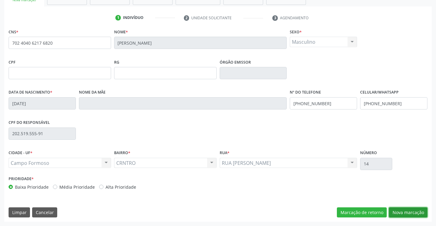
click at [400, 210] on button "Nova marcação" at bounding box center [408, 213] width 39 height 10
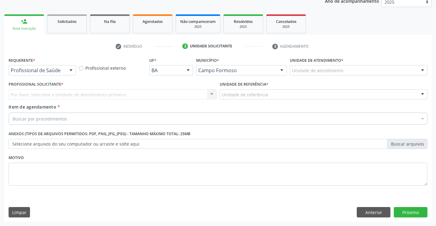
scroll to position [77, 0]
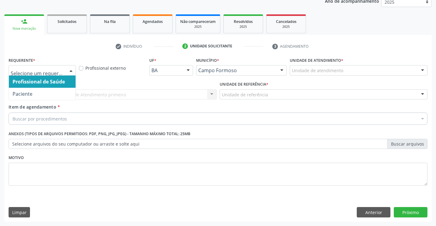
click at [65, 73] on div at bounding box center [42, 70] width 67 height 10
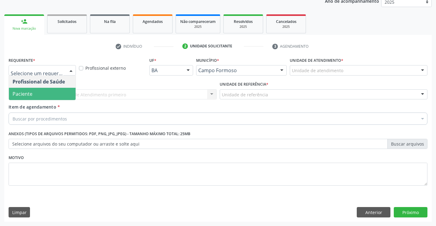
click at [42, 97] on span "Paciente" at bounding box center [42, 94] width 67 height 12
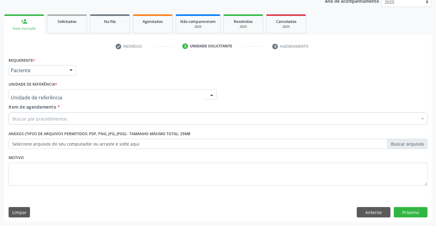
click at [77, 93] on div at bounding box center [113, 94] width 208 height 10
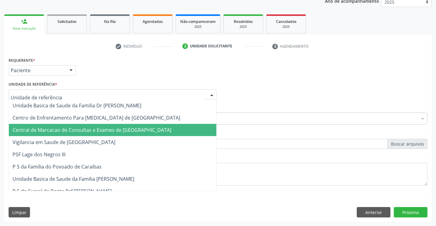
click at [86, 128] on span "Central de Marcacao de Consultas e Exames de [GEOGRAPHIC_DATA]" at bounding box center [92, 130] width 159 height 7
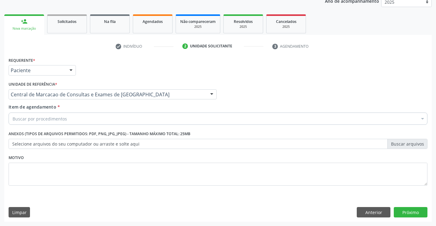
click at [72, 118] on div "Buscar por procedimentos" at bounding box center [218, 119] width 419 height 12
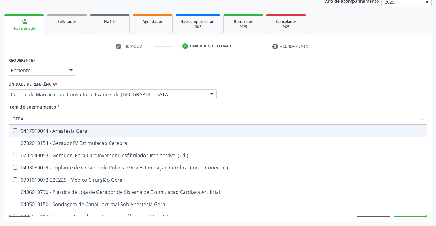
type input "GERAL"
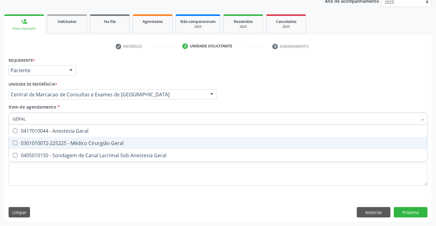
click at [77, 141] on div "0301010072-225225 - Médico Cirurgião Geral" at bounding box center [218, 143] width 411 height 5
checkbox Geral "true"
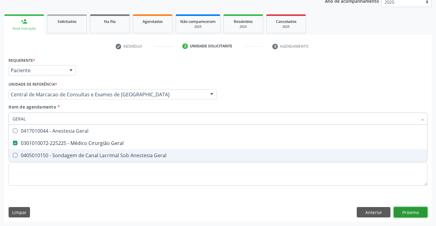
click at [398, 212] on div "Requerente * Paciente Profissional de Saúde Paciente Nenhum resultado encontrad…" at bounding box center [218, 139] width 428 height 166
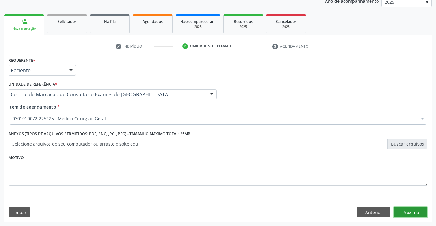
click at [411, 210] on button "Próximo" at bounding box center [411, 212] width 34 height 10
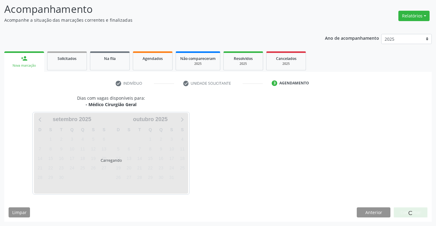
scroll to position [40, 0]
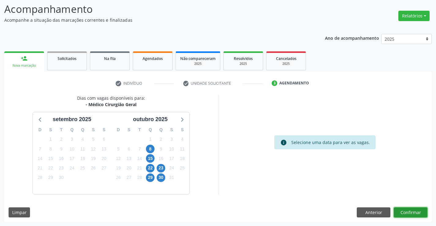
click at [403, 211] on button "Confirmar" at bounding box center [411, 213] width 34 height 10
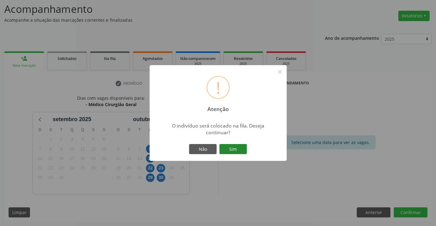
click at [238, 149] on button "Sim" at bounding box center [234, 149] width 28 height 10
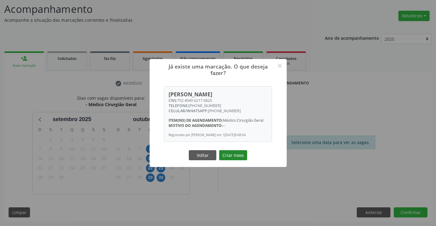
click at [235, 153] on button "Criar novo" at bounding box center [233, 155] width 28 height 10
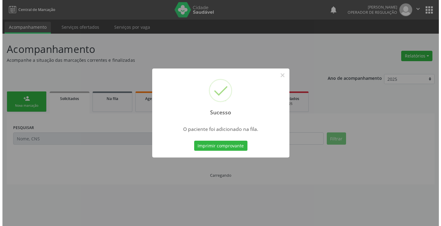
scroll to position [0, 0]
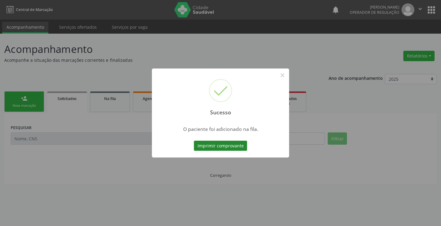
click at [236, 149] on button "Imprimir comprovante" at bounding box center [220, 146] width 53 height 10
